Goal: Task Accomplishment & Management: Use online tool/utility

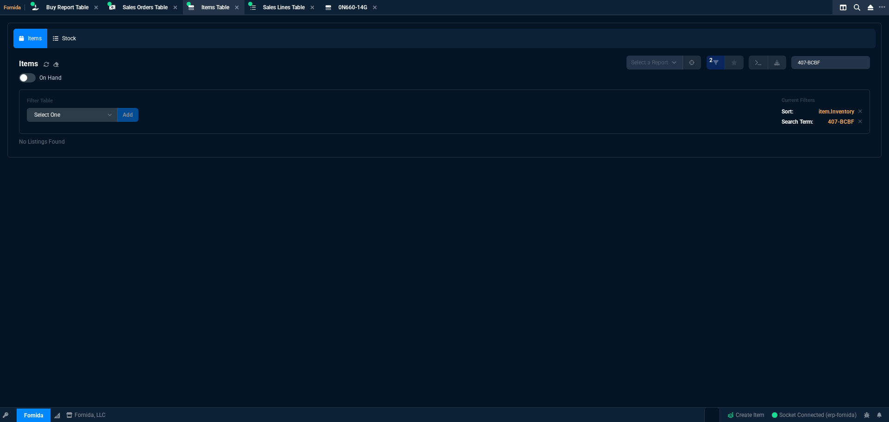
select select "9: OCAM"
select select
click at [338, 86] on div "On Hand Filter Table Select One Add Filter () Age () Cat (item.ItemCategoryCode…" at bounding box center [444, 103] width 851 height 61
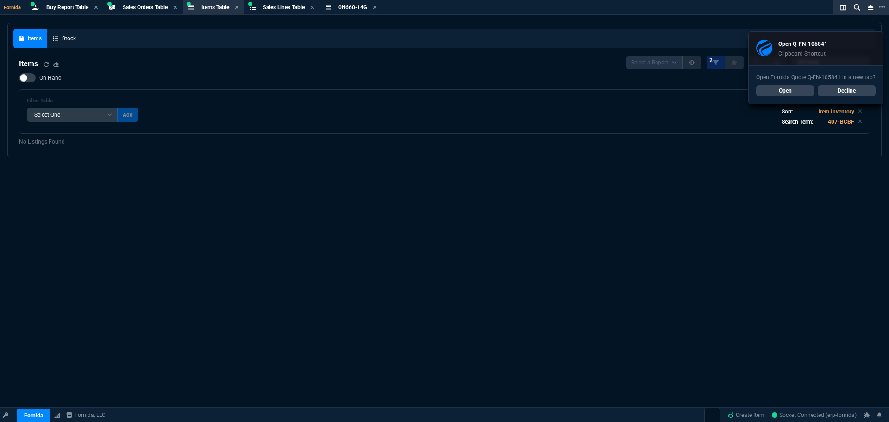
click at [804, 92] on link "Open" at bounding box center [785, 90] width 58 height 11
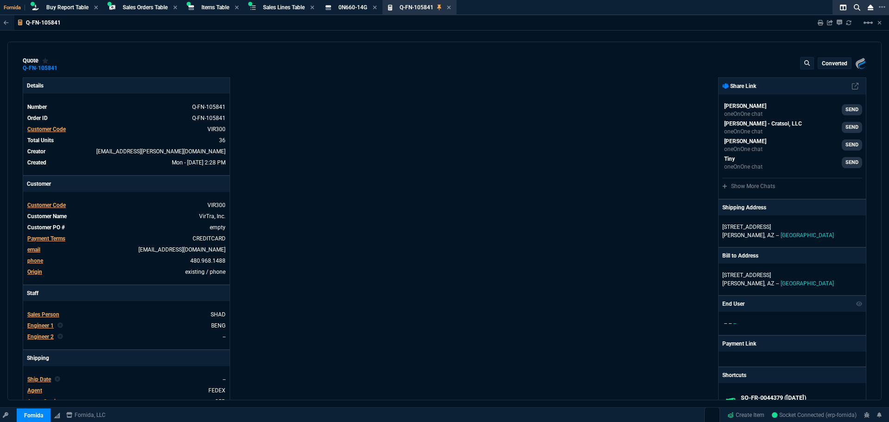
type input "14"
type input "874"
type input "14"
type input "1170"
type input "40"
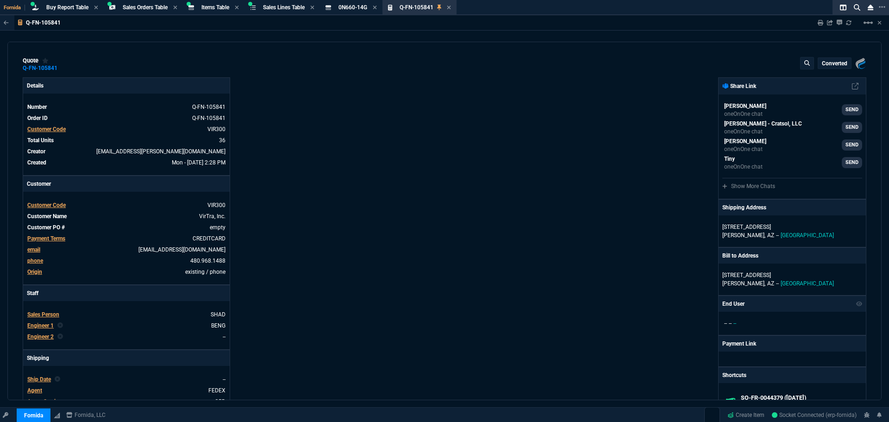
type input "110"
type input "40"
type input "110"
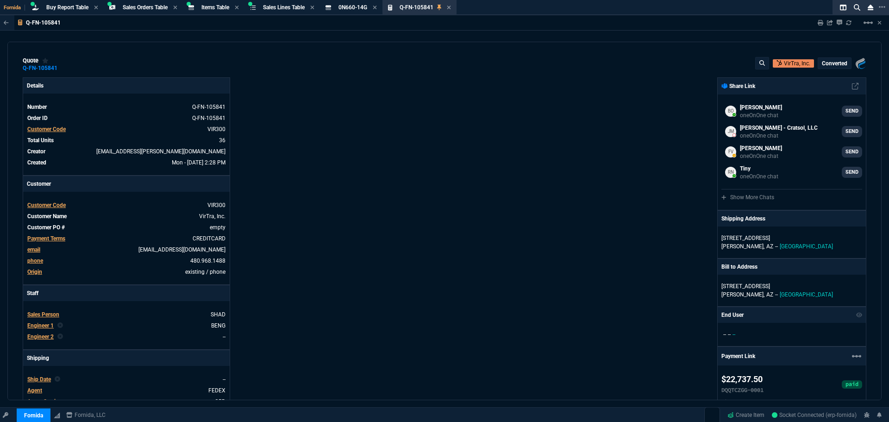
type input "9675"
type input "13500"
type input "36"
click at [602, 148] on div "Fornida, LLC 2609 Technology Dr Suite 300 Plano, TX 75074 Share Link Brian Over…" at bounding box center [656, 397] width 422 height 641
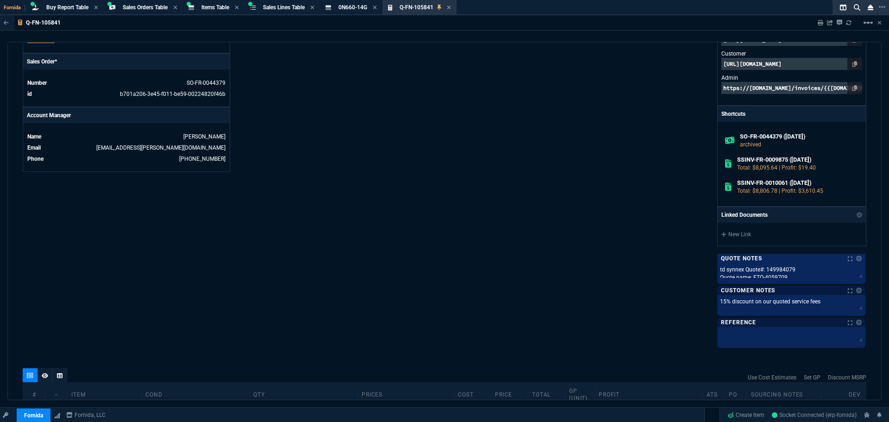
scroll to position [255, 0]
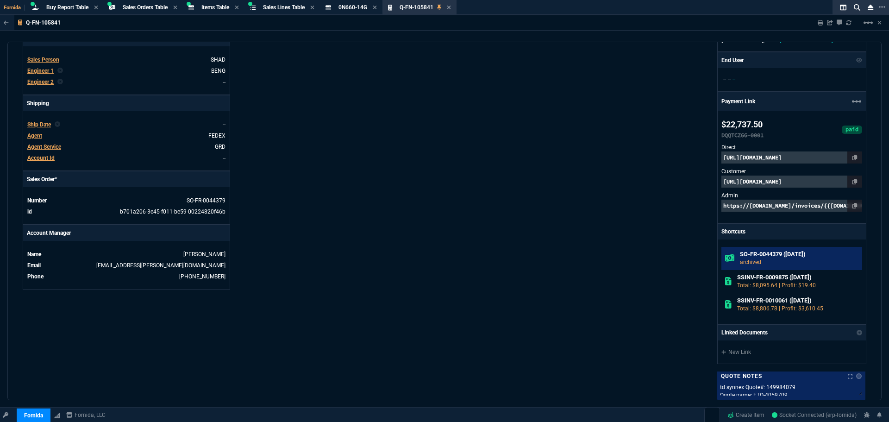
click at [769, 257] on h6 "SO-FR-0044379 (8-20-25)" at bounding box center [799, 254] width 119 height 7
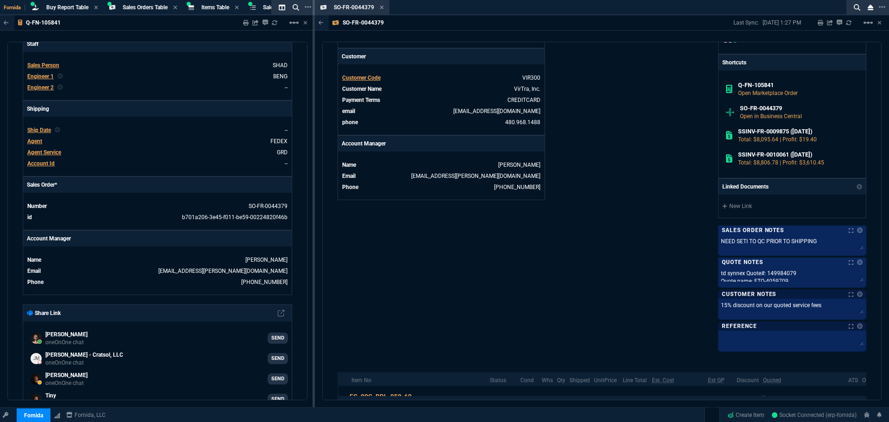
scroll to position [321, 0]
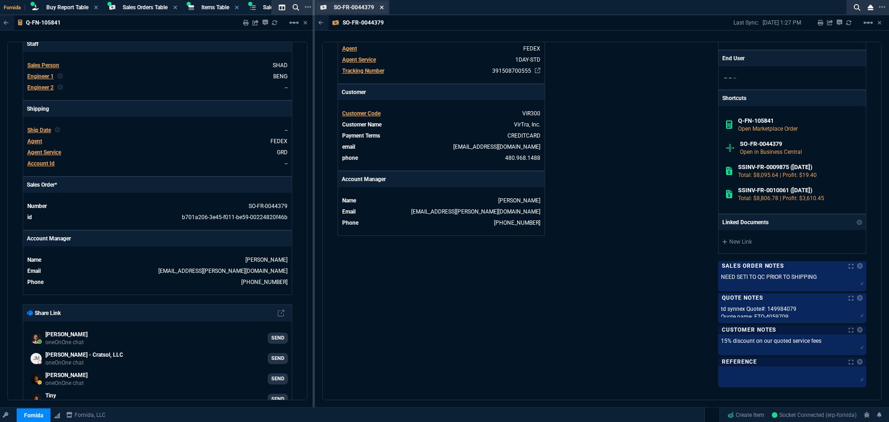
click at [381, 8] on icon at bounding box center [382, 8] width 4 height 6
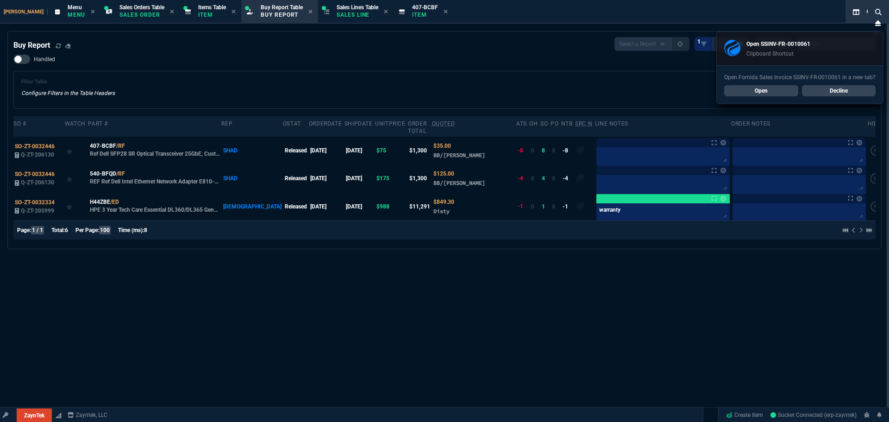
select select "9: OCAM"
click at [827, 87] on link "Decline" at bounding box center [839, 90] width 74 height 11
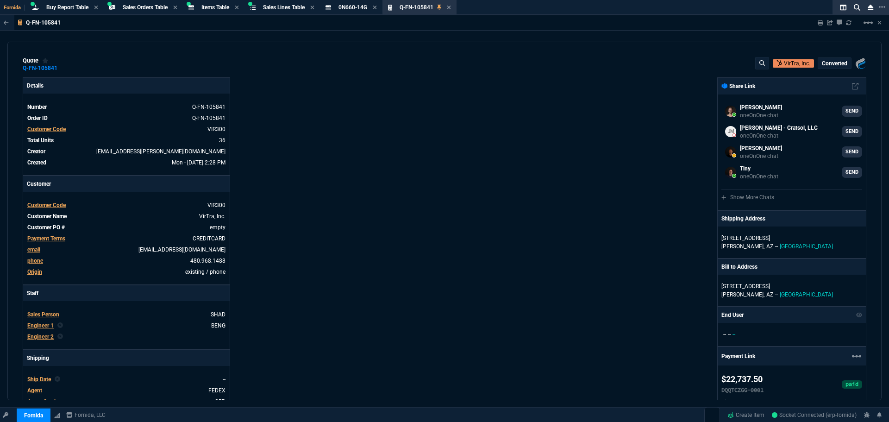
select select "9: OCAM"
